Goal: Task Accomplishment & Management: Manage account settings

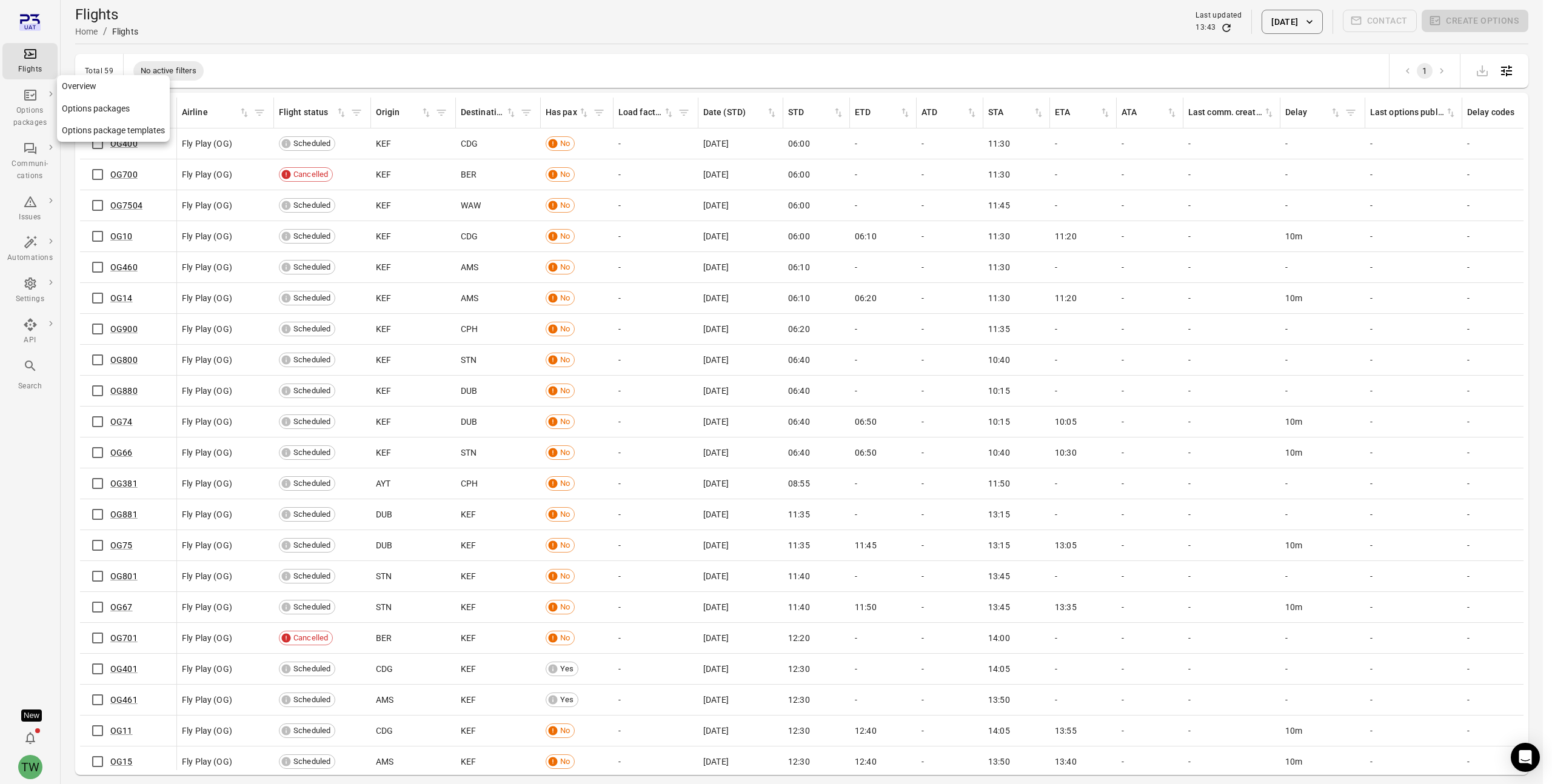
click at [27, 109] on div "Options packages" at bounding box center [30, 117] width 46 height 24
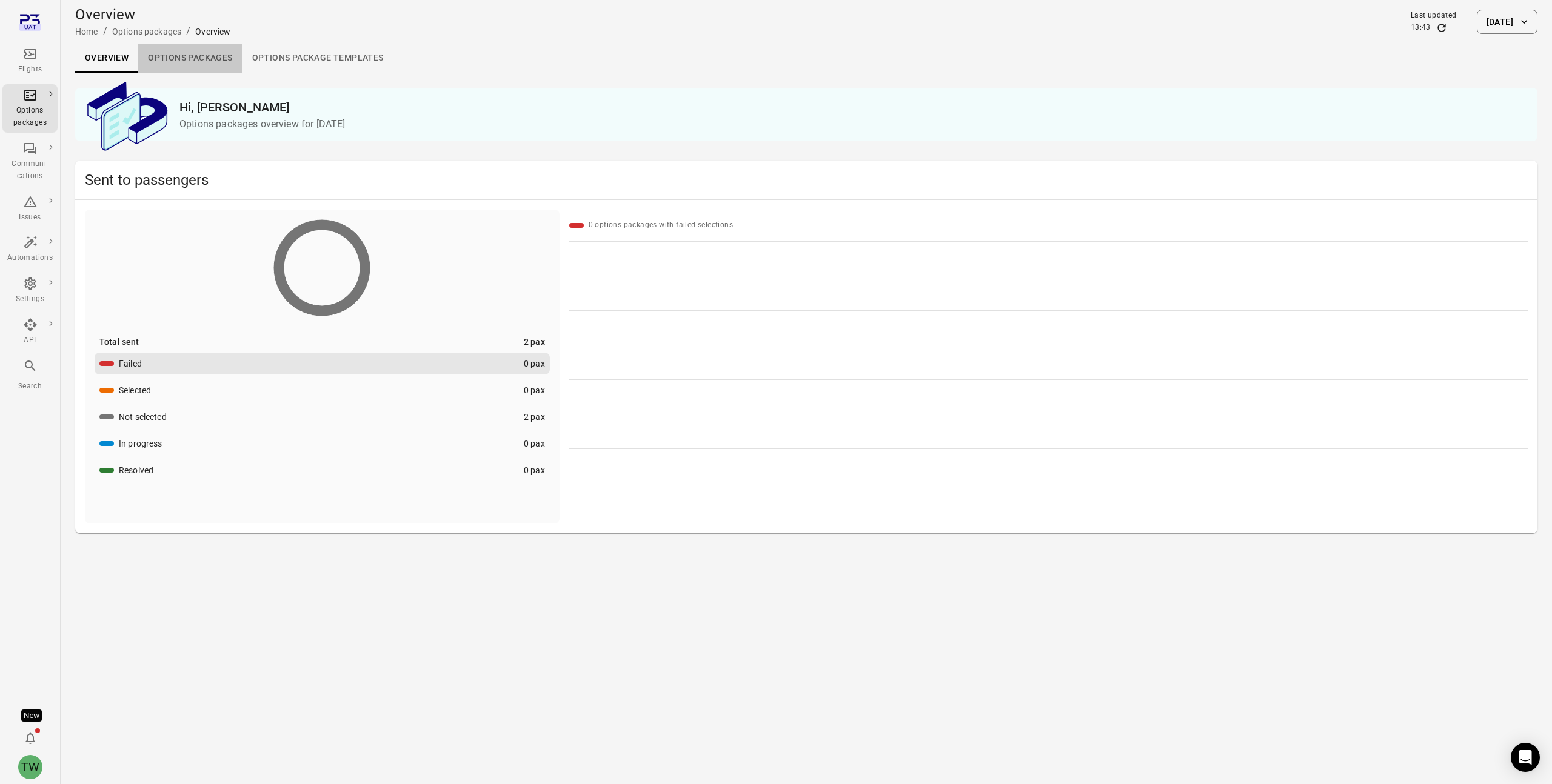
click at [176, 58] on link "Options packages" at bounding box center [190, 58] width 103 height 29
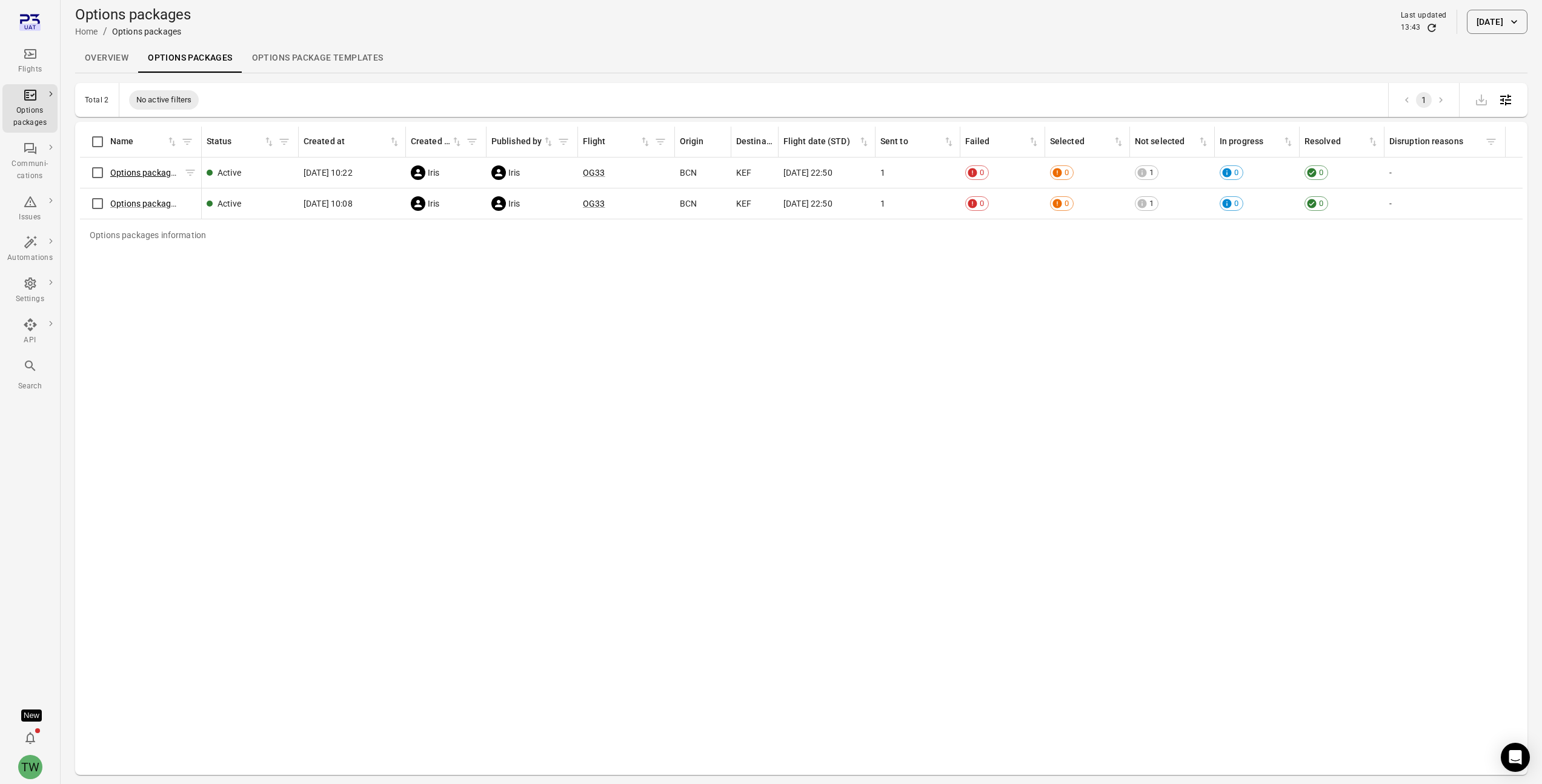
click at [135, 174] on link "Options package OG33 ([DATE])" at bounding box center [171, 173] width 122 height 10
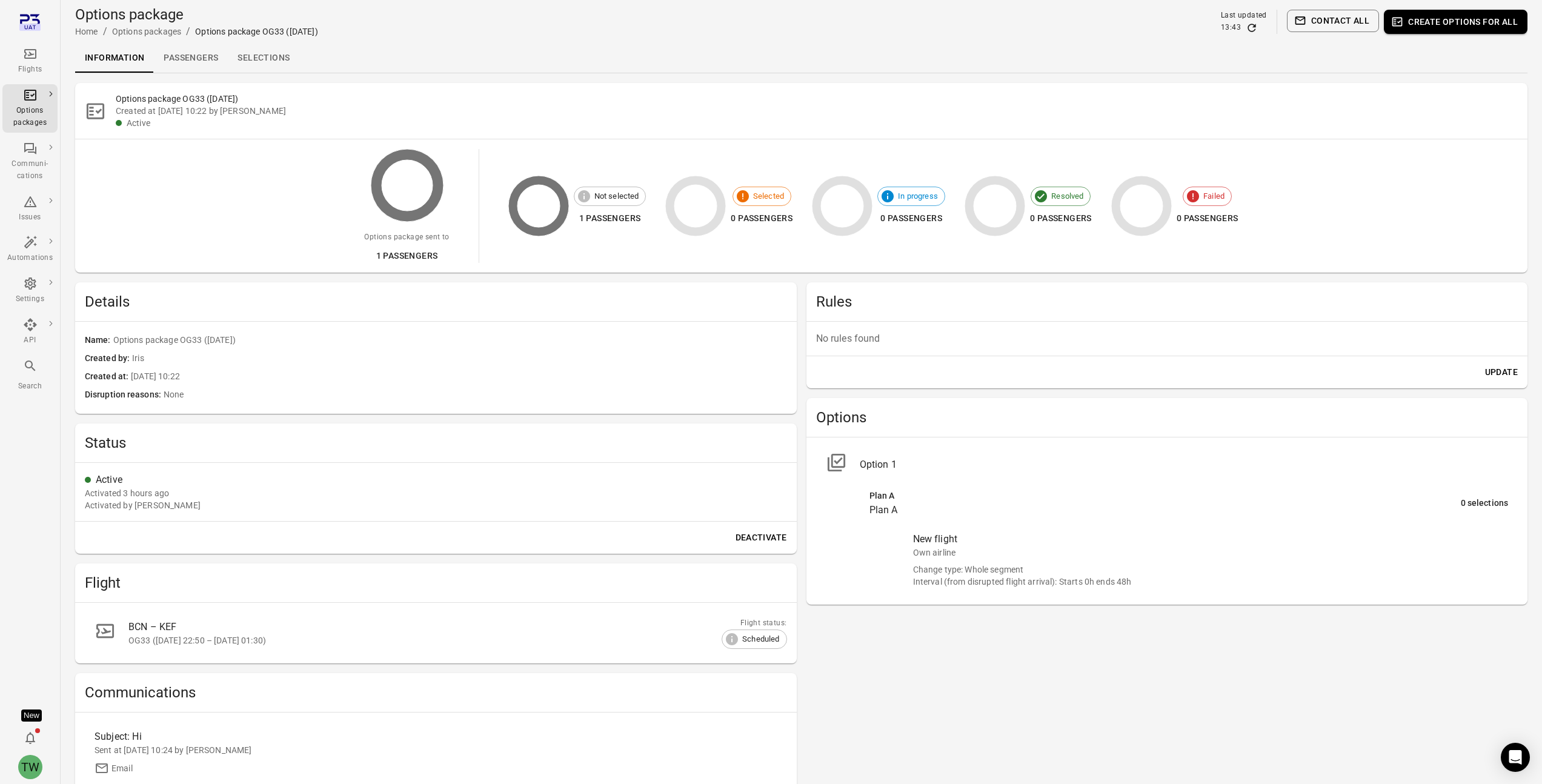
click at [267, 56] on link "Selections" at bounding box center [263, 58] width 71 height 29
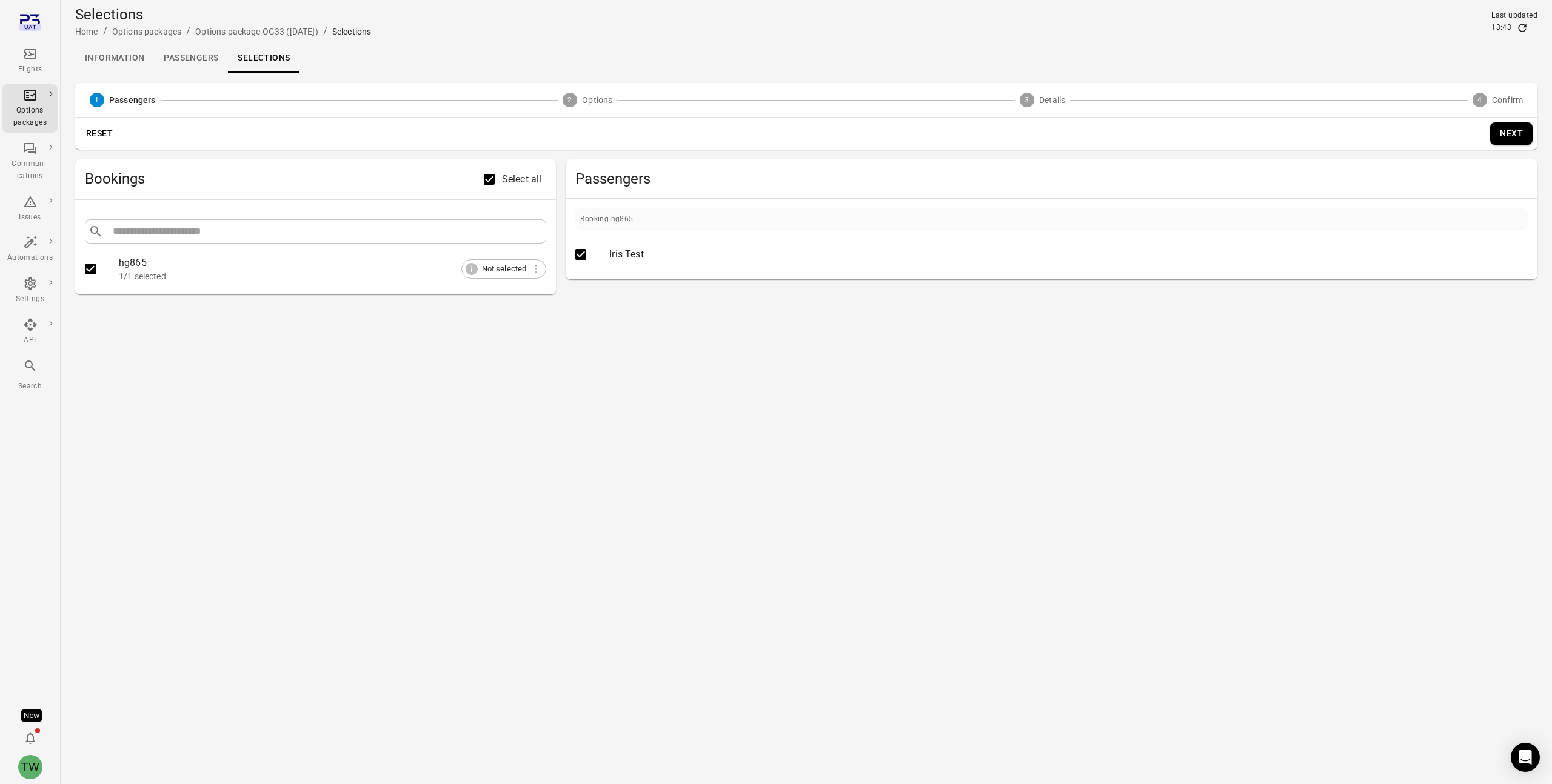
click at [1511, 130] on button "Next" at bounding box center [1511, 133] width 42 height 22
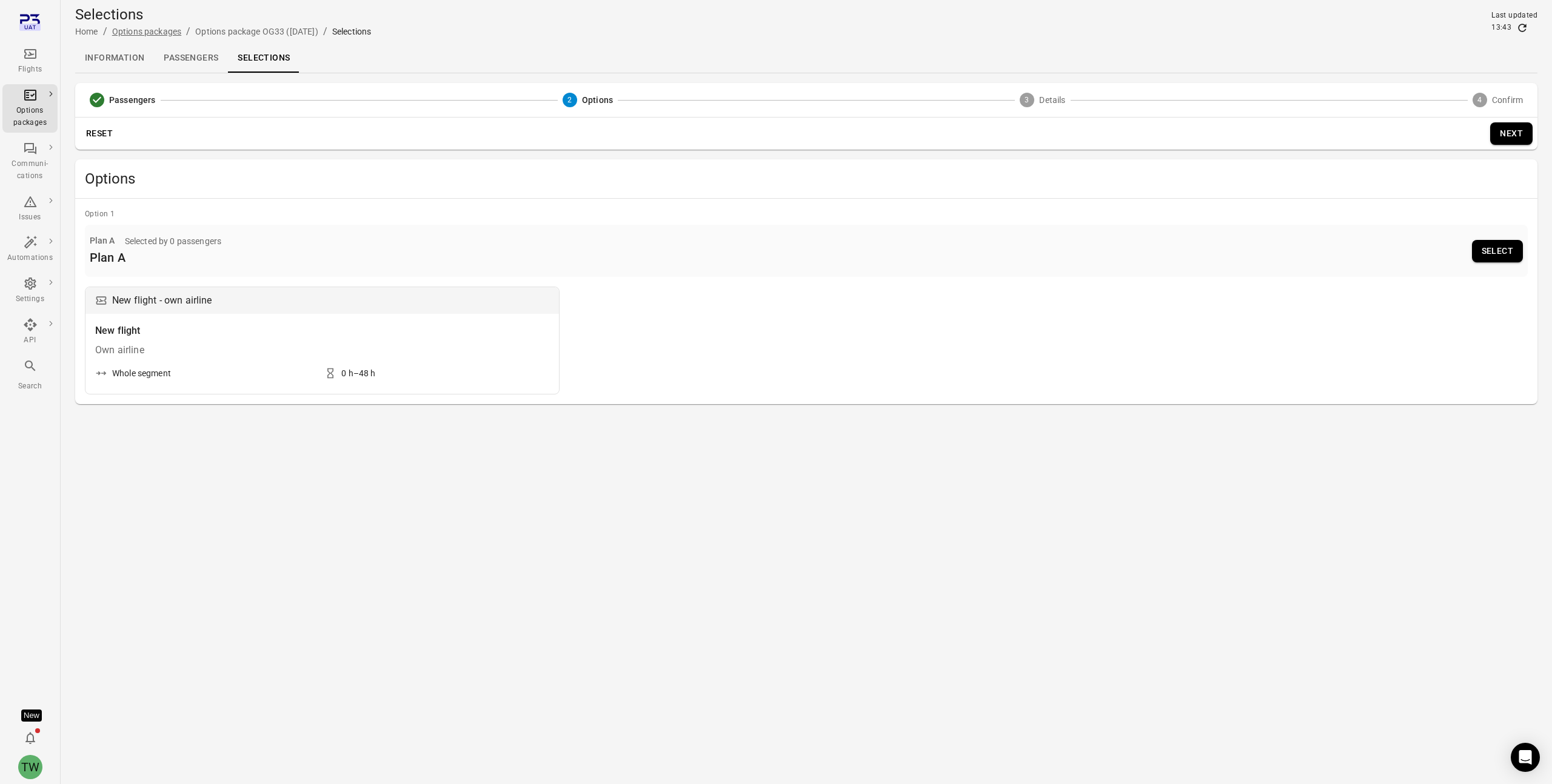
click at [136, 31] on link "Options packages" at bounding box center [147, 31] width 69 height 10
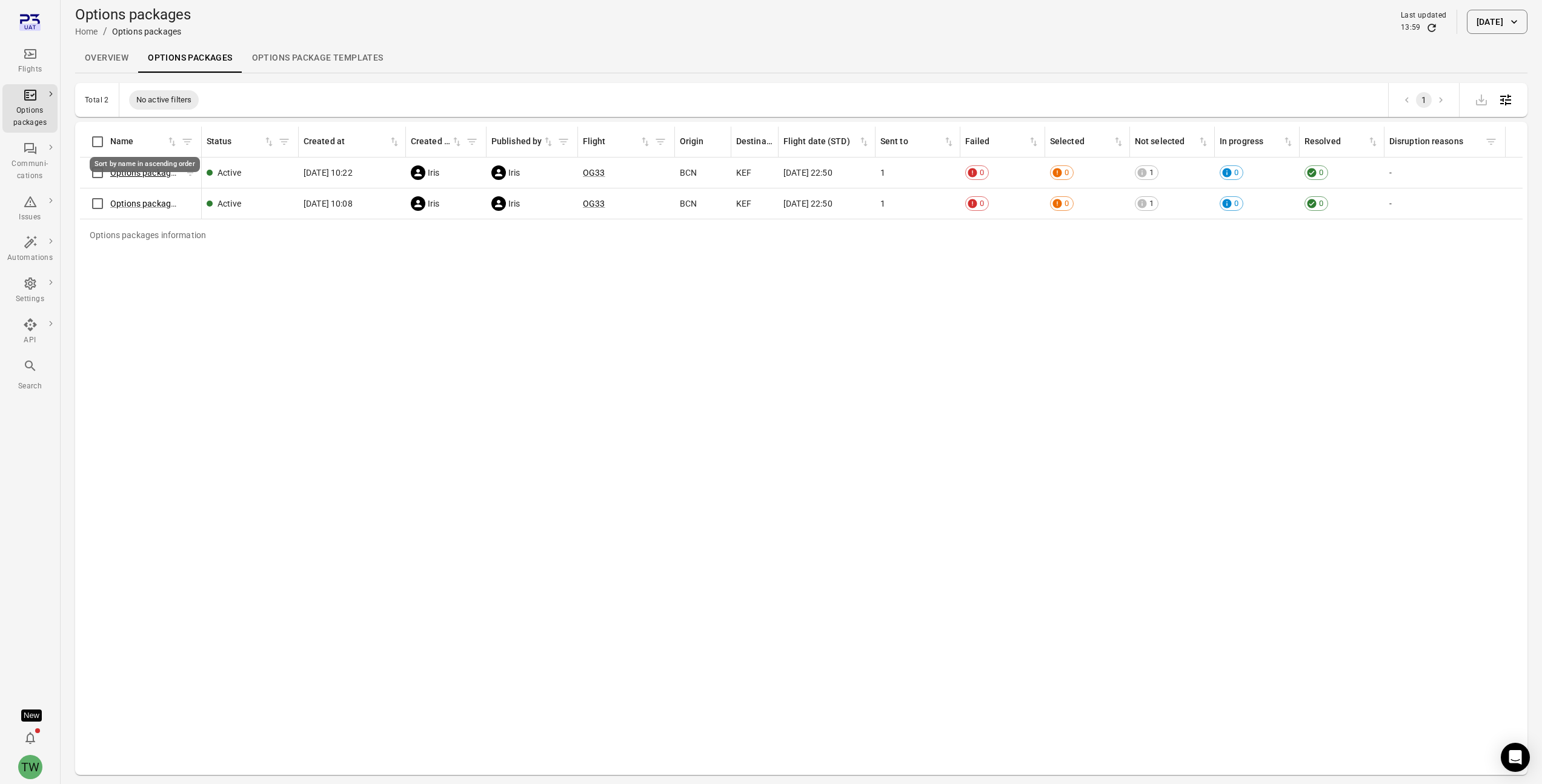
click at [134, 173] on link "Options package OG33 ([DATE])" at bounding box center [171, 173] width 122 height 10
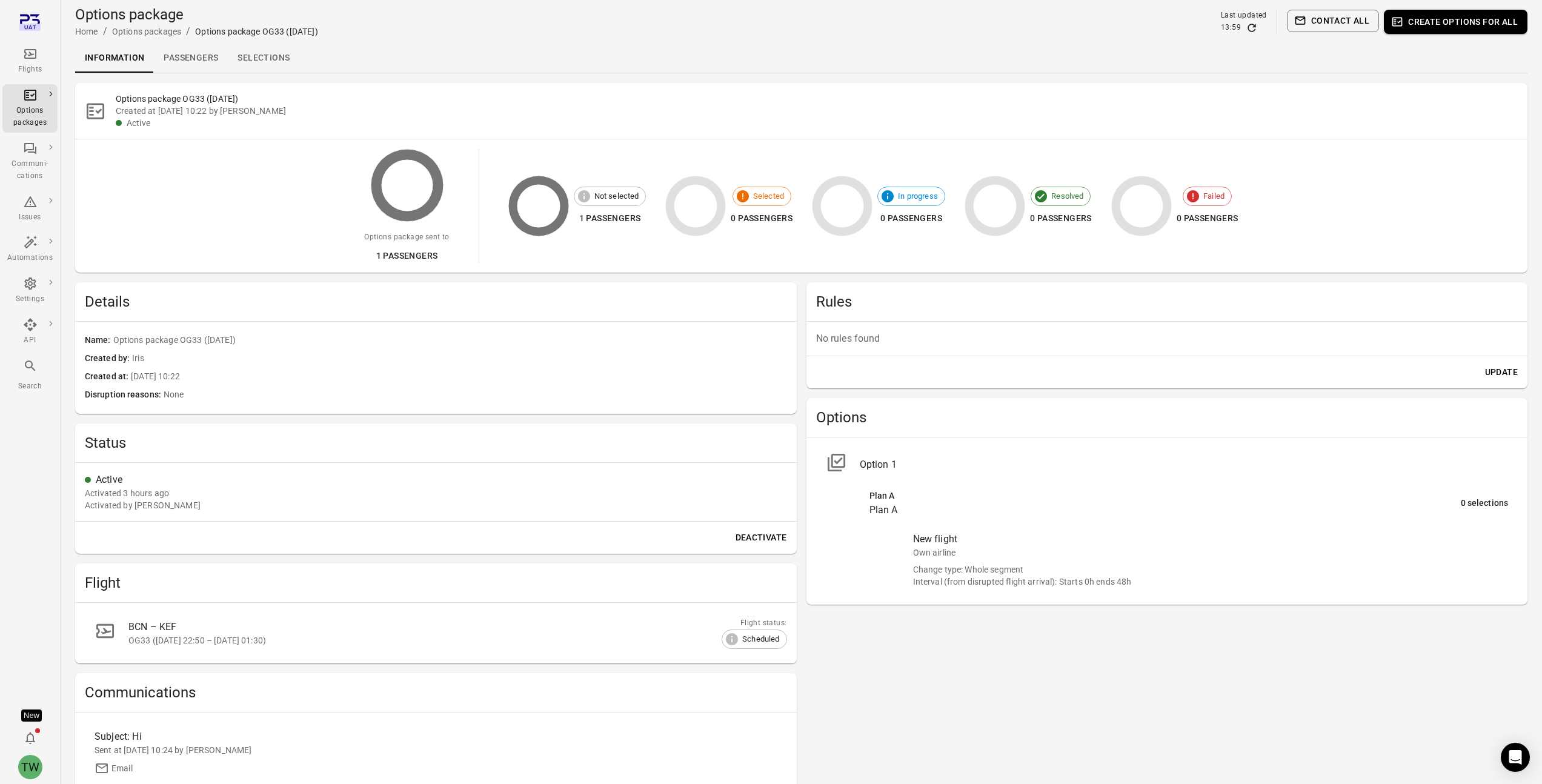
click at [193, 58] on link "Passengers" at bounding box center [190, 58] width 74 height 29
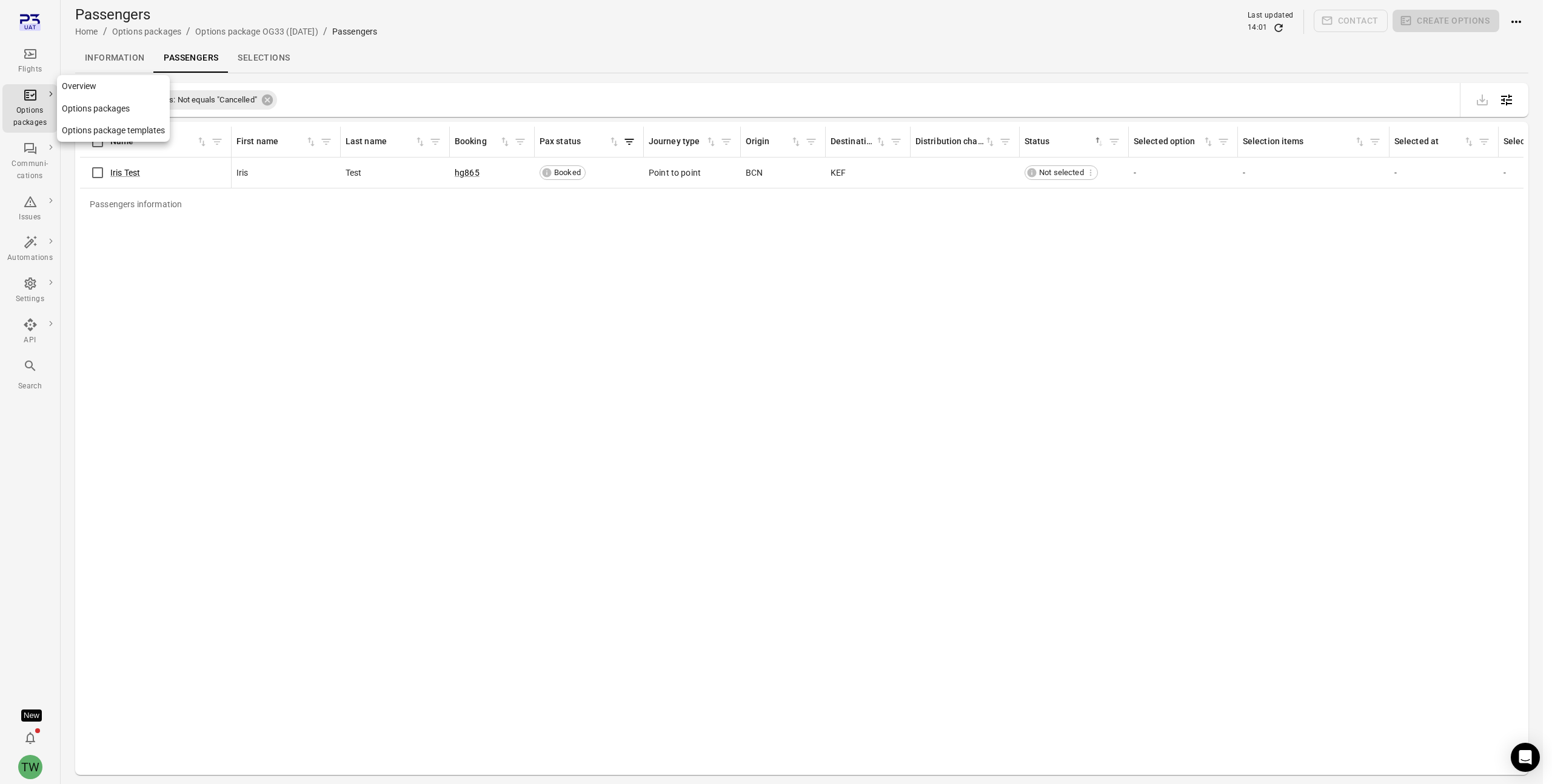
click at [29, 98] on icon "Main navigation" at bounding box center [30, 95] width 8 height 6
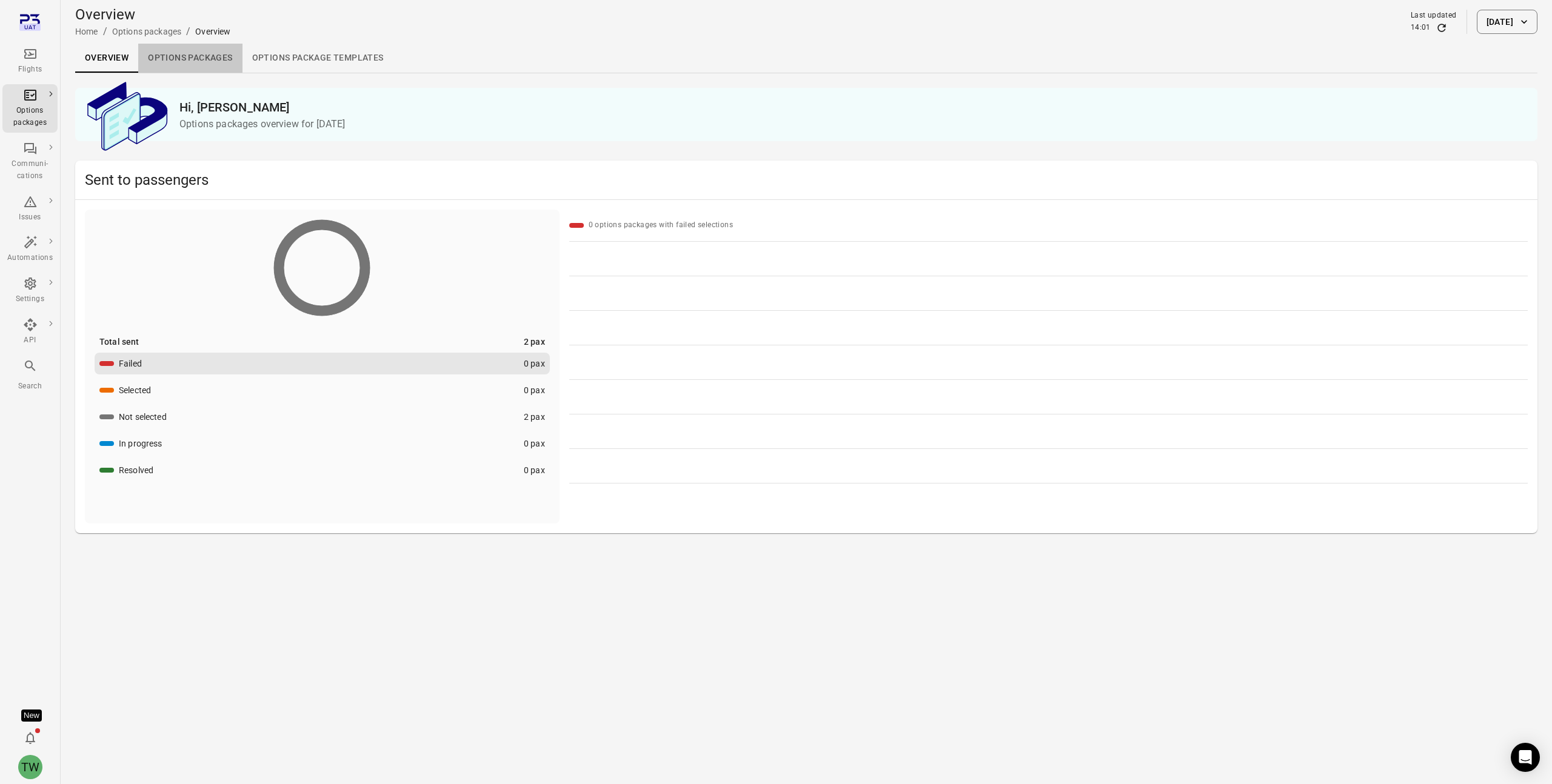
click at [192, 59] on link "Options packages" at bounding box center [190, 58] width 103 height 29
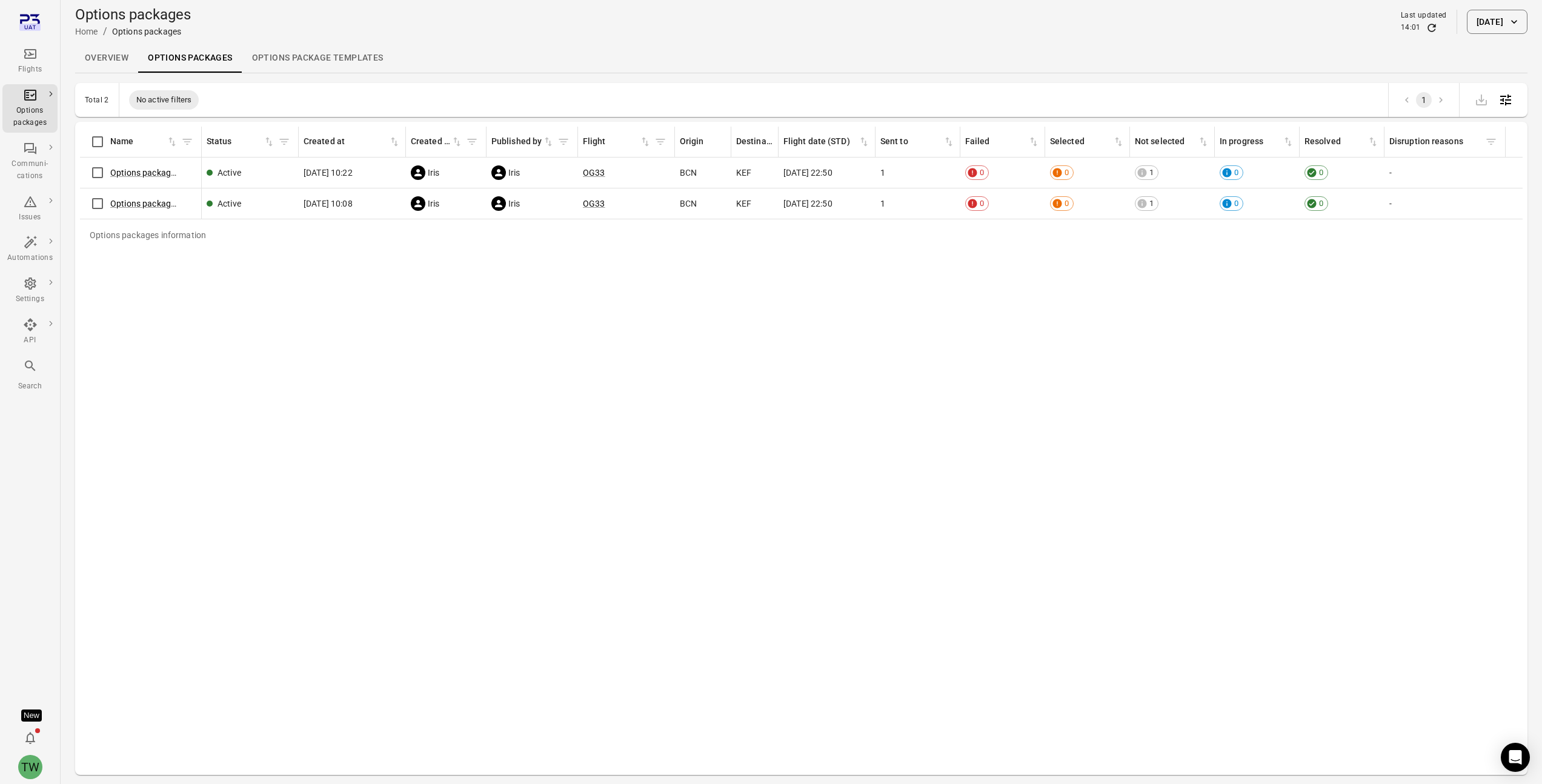
click at [1481, 23] on button "[DATE]" at bounding box center [1497, 22] width 60 height 24
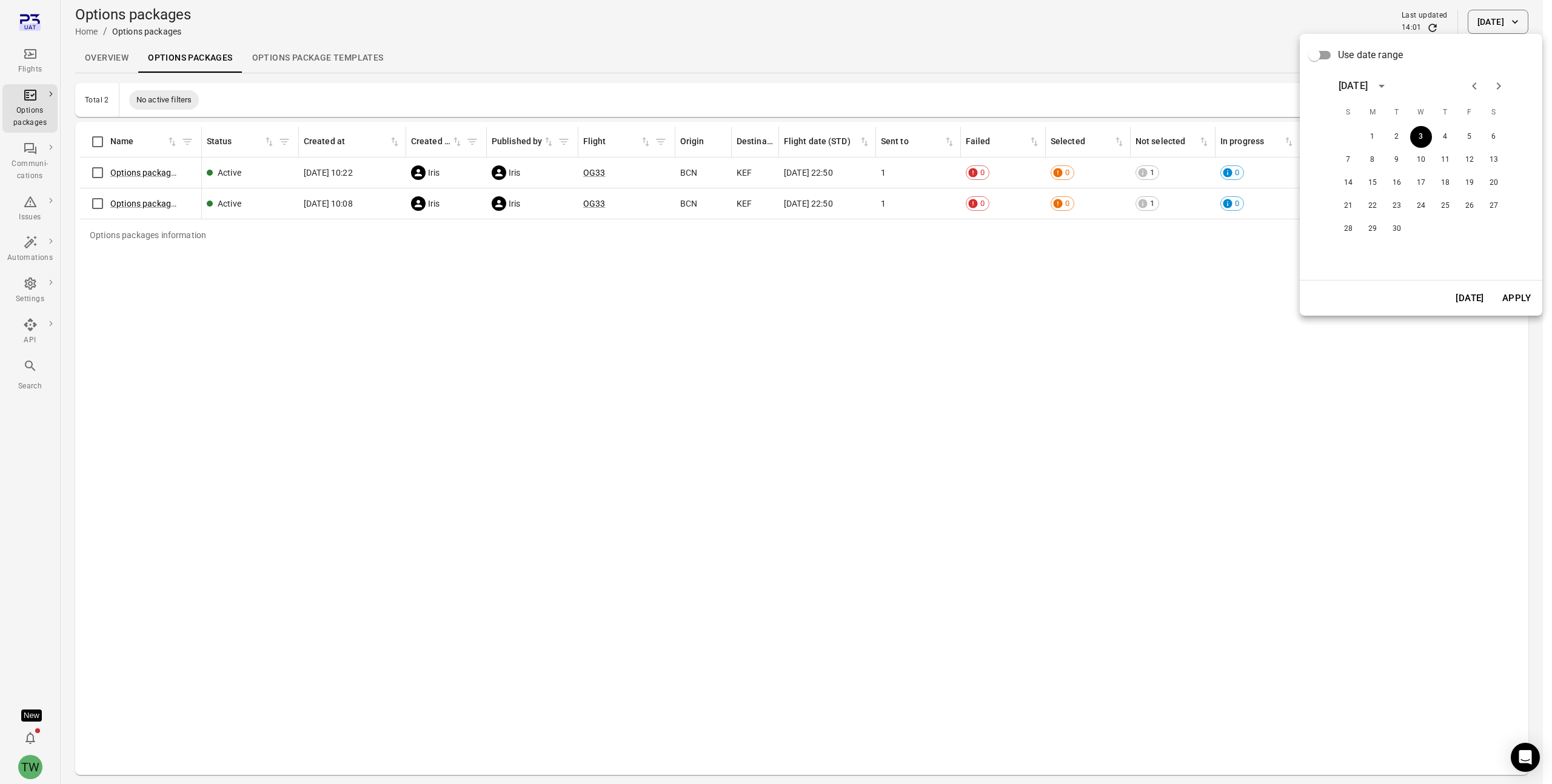
click at [1383, 54] on span "Use date range" at bounding box center [1370, 54] width 65 height 14
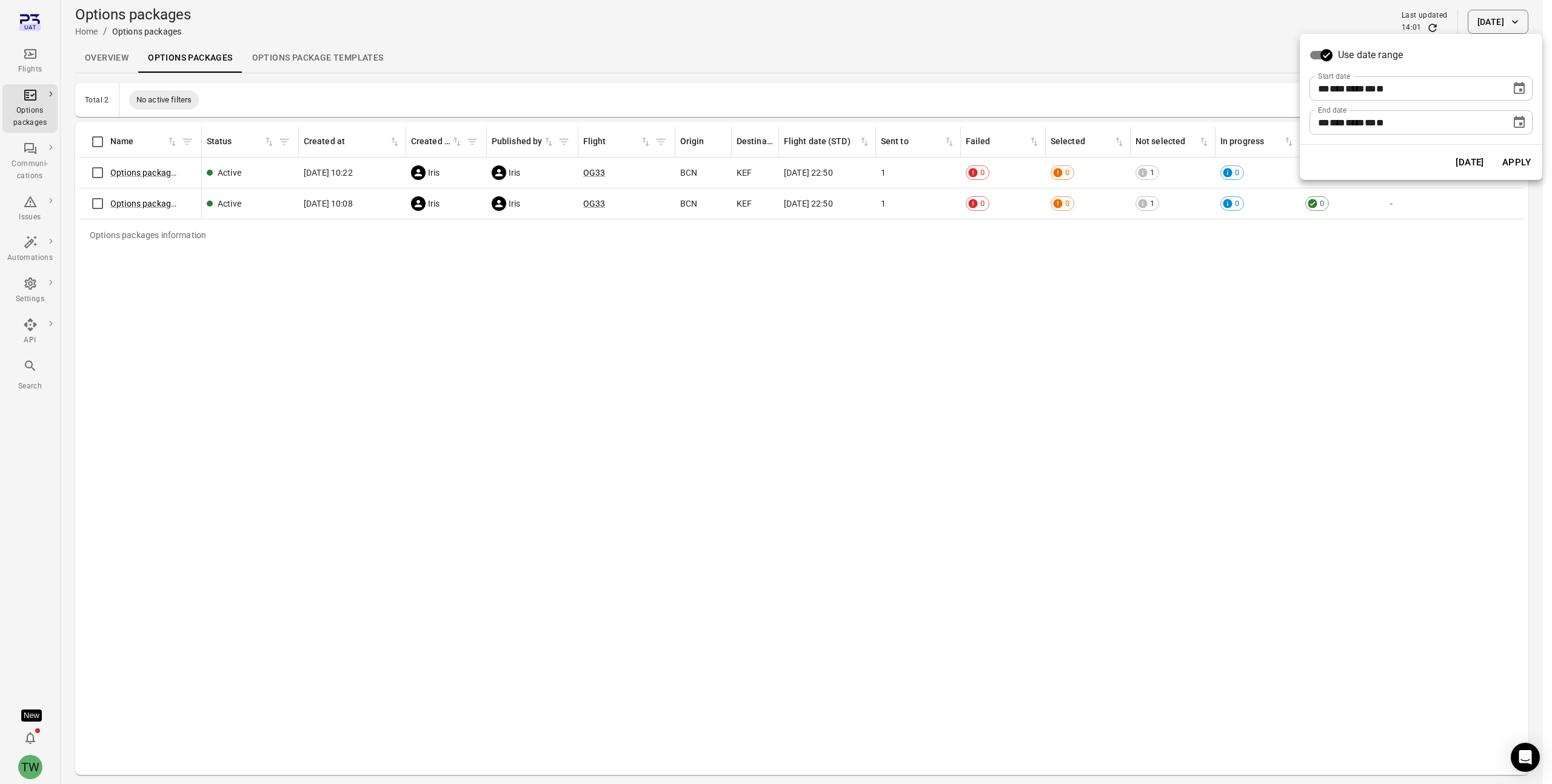
click at [1513, 86] on icon "Choose date, selected date is Sep 3, 2025" at bounding box center [1519, 88] width 14 height 14
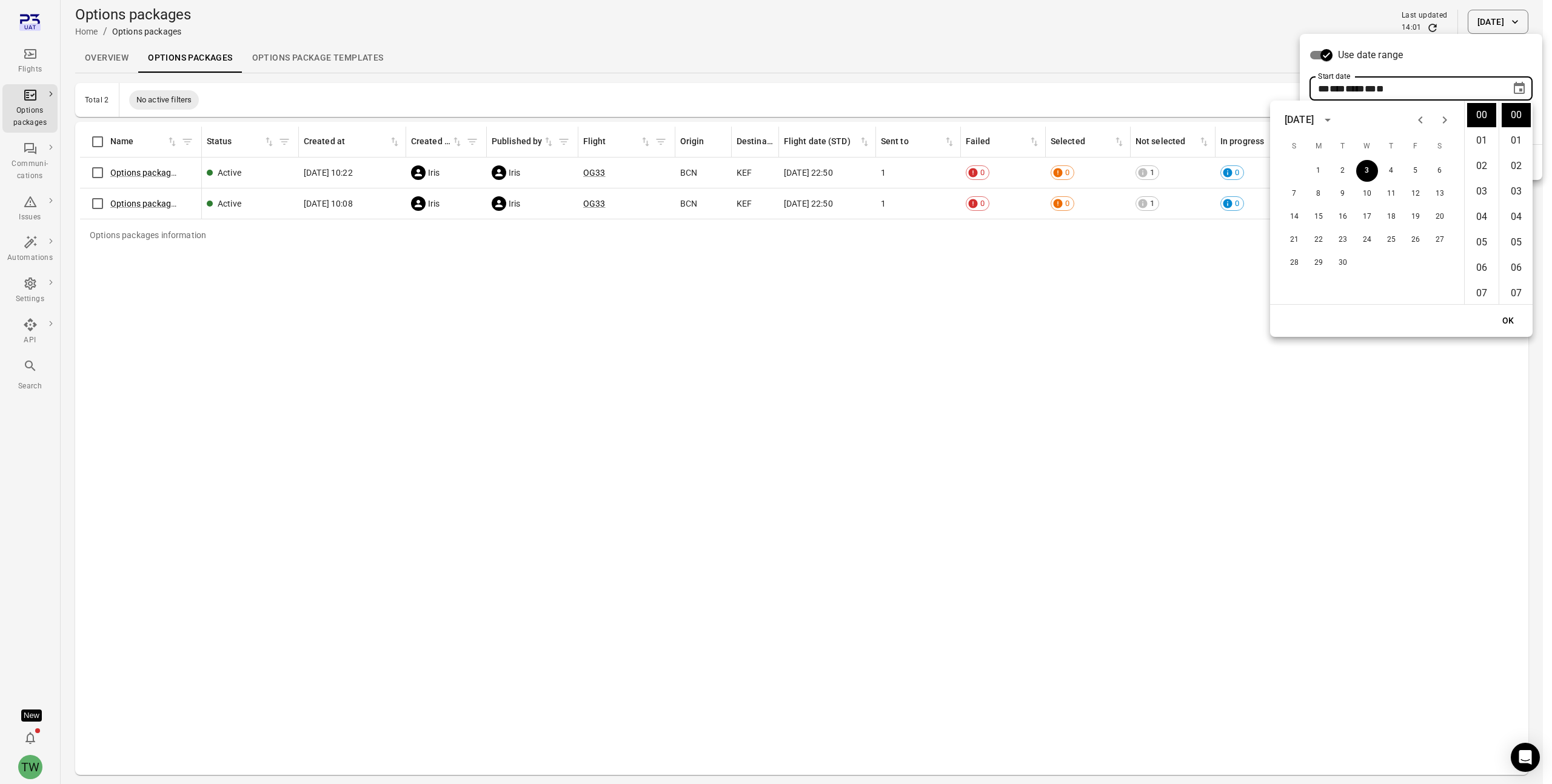
click at [1335, 119] on icon "calendar view is open, switch to year view" at bounding box center [1327, 120] width 14 height 14
click at [1300, 219] on button "2024" at bounding box center [1296, 219] width 44 height 22
type input "**********"
click at [1513, 318] on button "OK" at bounding box center [1508, 321] width 39 height 22
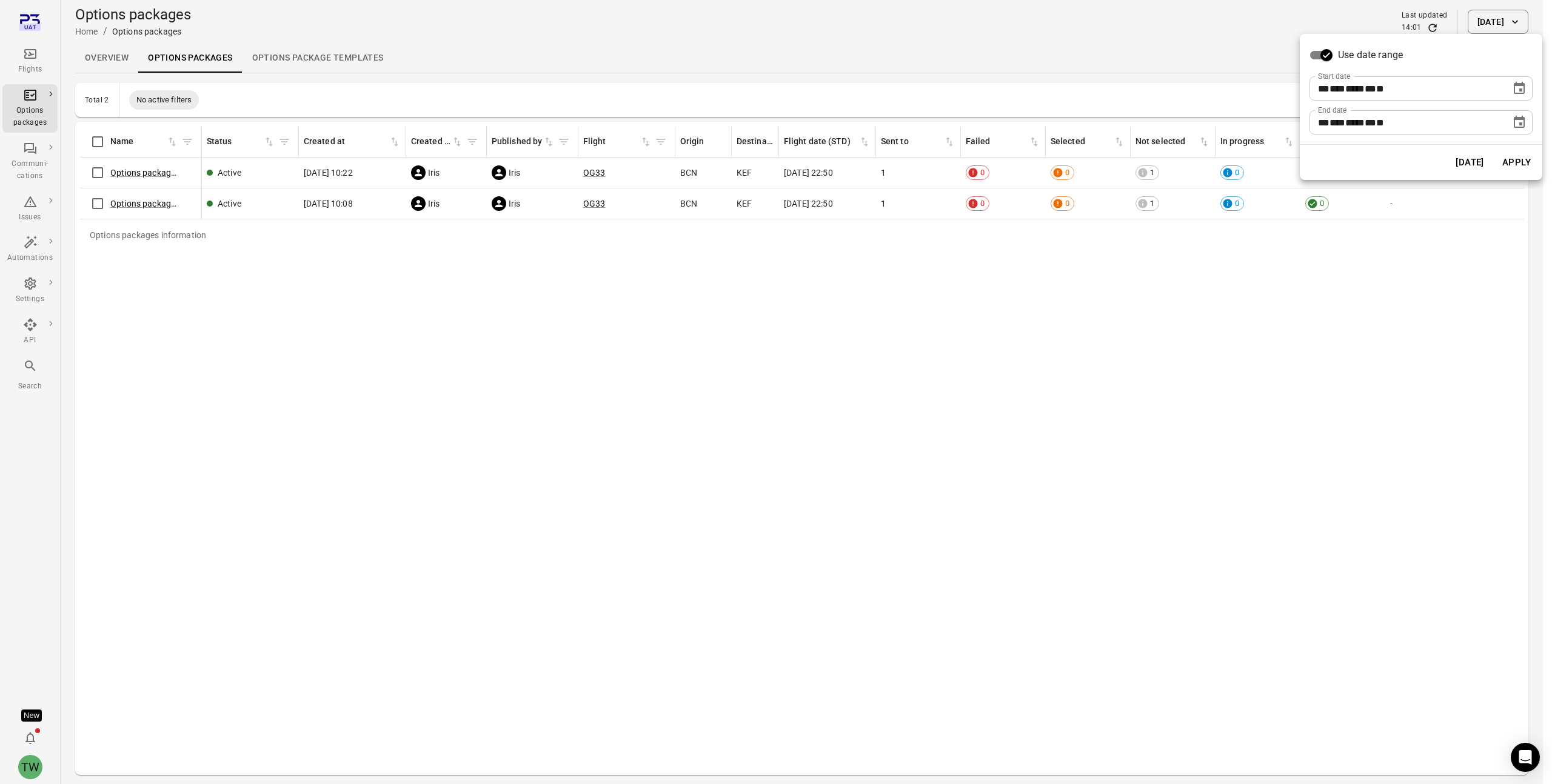
click at [1515, 161] on button "Apply" at bounding box center [1517, 162] width 42 height 25
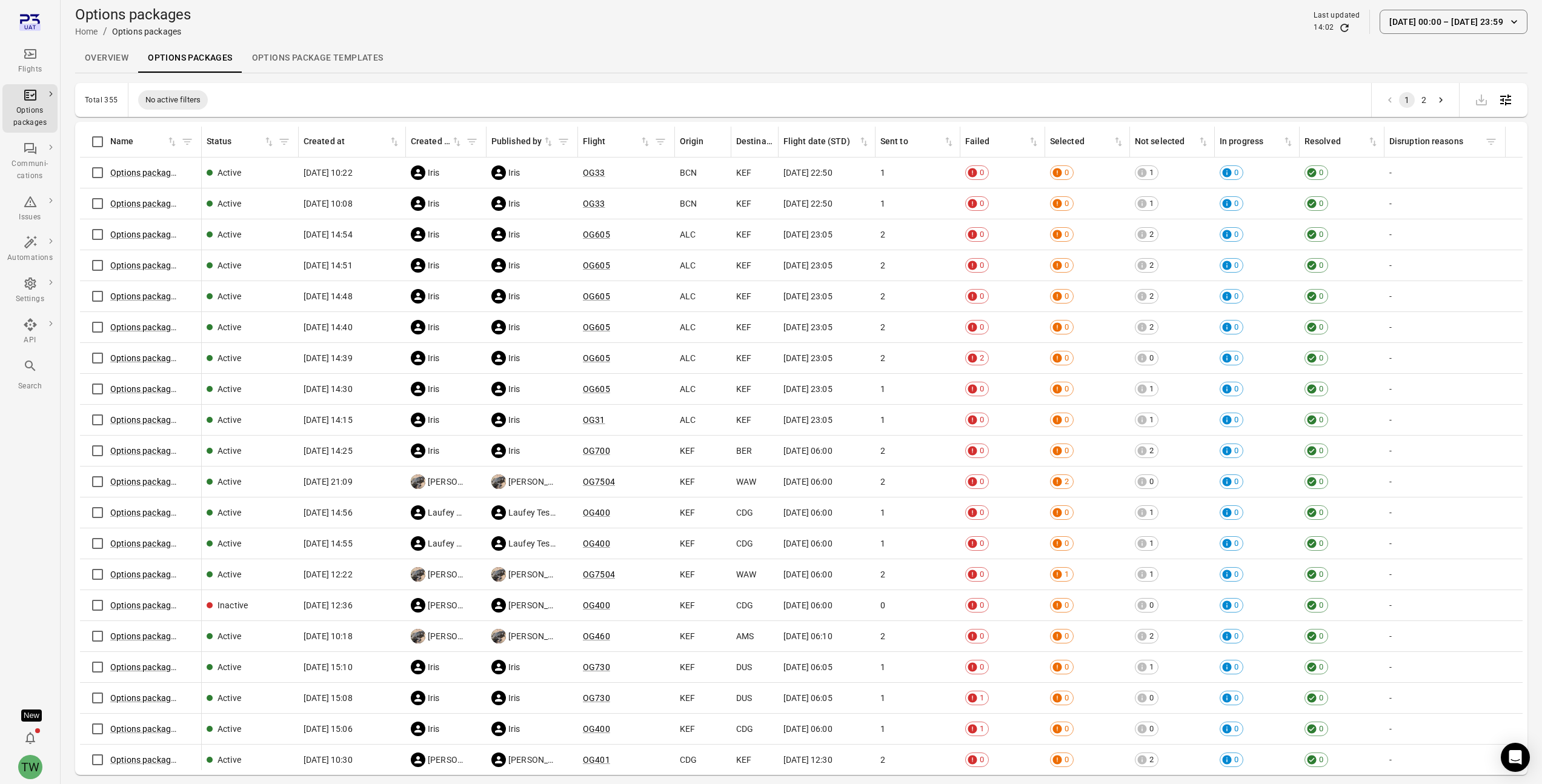
click at [785, 52] on div "Overview Options packages Options package Templates" at bounding box center [801, 58] width 1452 height 29
